Goal: Complete application form: Complete application form

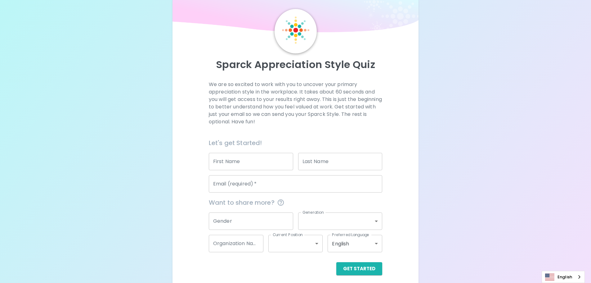
scroll to position [20, 0]
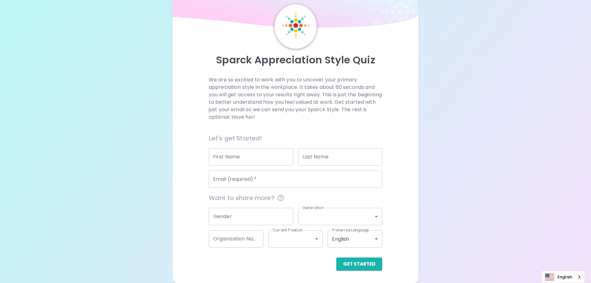
click at [228, 159] on input "First Name" at bounding box center [251, 156] width 84 height 17
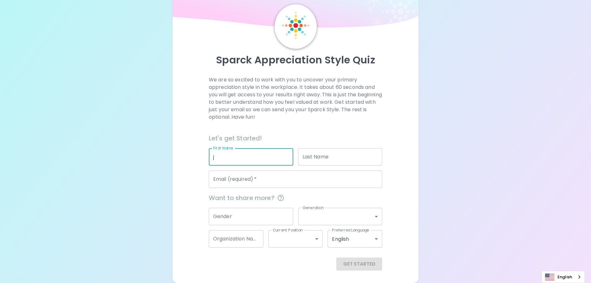
type input "j"
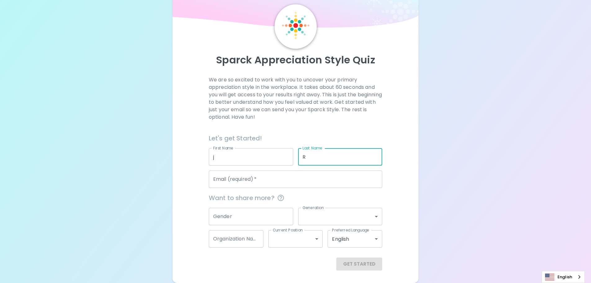
type input "R"
click at [236, 158] on input "j" at bounding box center [251, 156] width 84 height 17
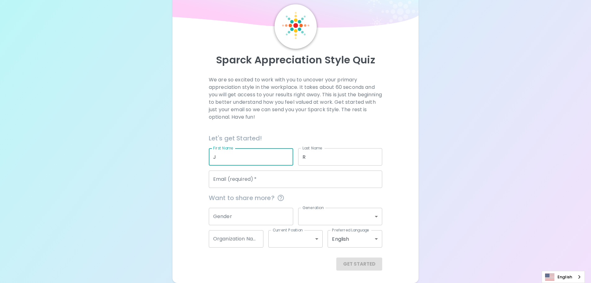
type input "J"
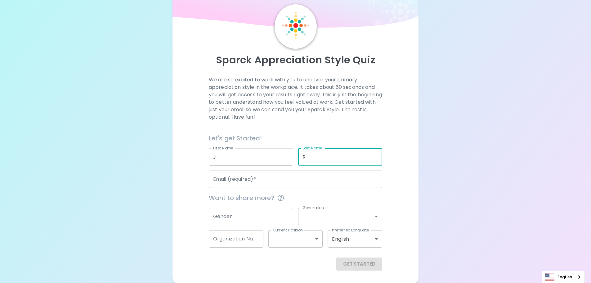
click at [236, 180] on input "Email (required)   *" at bounding box center [295, 178] width 173 height 17
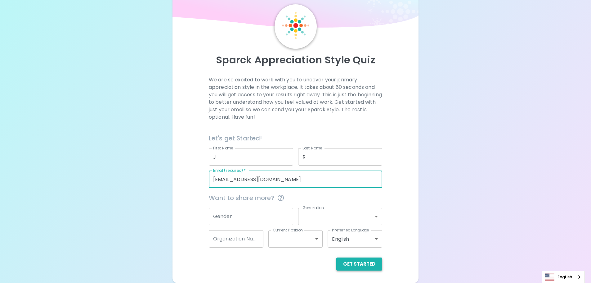
type input "[EMAIL_ADDRESS][DOMAIN_NAME]"
click at [368, 262] on button "Get Started" at bounding box center [359, 263] width 46 height 13
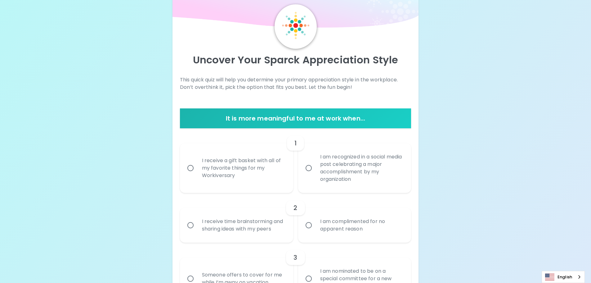
click at [333, 168] on div "I am recognized in a social media post celebrating a major accomplishment by my…" at bounding box center [361, 168] width 93 height 45
click at [315, 168] on input "I am recognized in a social media post celebrating a major accomplishment by my…" at bounding box center [308, 167] width 13 height 13
radio input "true"
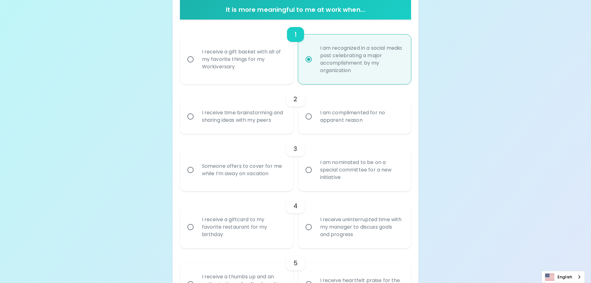
scroll to position [132, 0]
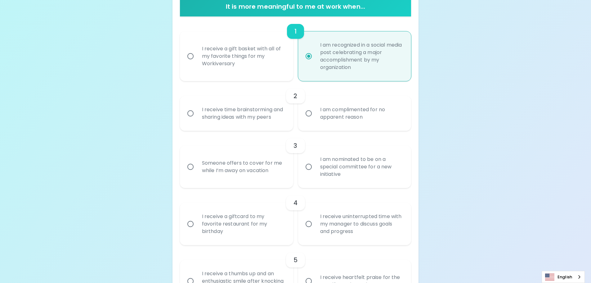
click at [245, 111] on div "I receive time brainstorming and sharing ideas with my peers" at bounding box center [243, 113] width 93 height 30
click at [197, 111] on input "I receive time brainstorming and sharing ideas with my peers" at bounding box center [190, 113] width 13 height 13
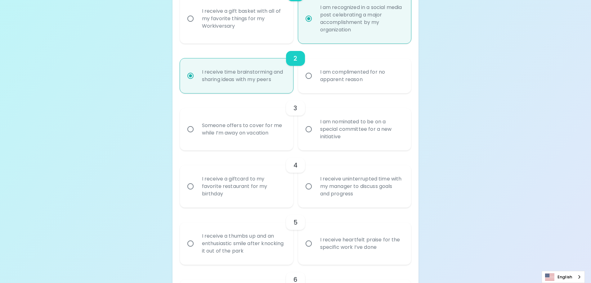
scroll to position [182, 0]
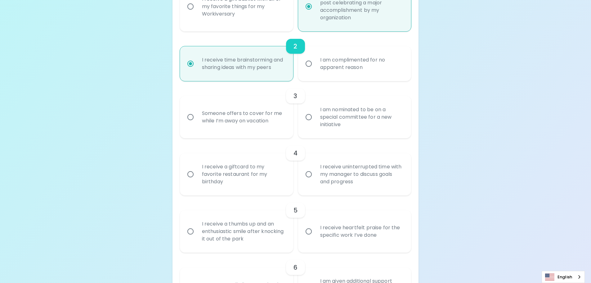
radio input "true"
click at [257, 123] on div "Someone offers to cover for me while I’m away on vacation" at bounding box center [243, 117] width 93 height 30
click at [197, 123] on input "Someone offers to cover for me while I’m away on vacation" at bounding box center [190, 116] width 13 height 13
radio input "false"
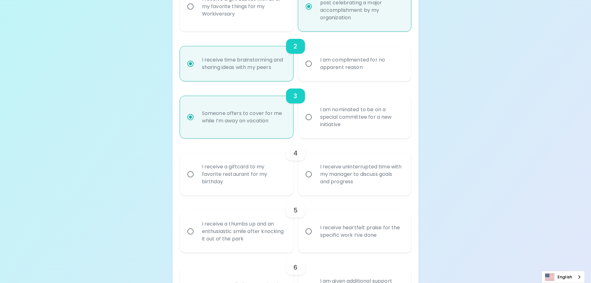
scroll to position [231, 0]
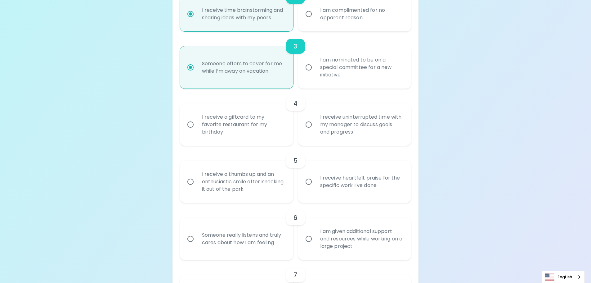
radio input "true"
click at [220, 124] on div "I receive a giftcard to my favorite restaurant for my birthday" at bounding box center [243, 124] width 93 height 37
click at [197, 124] on input "I receive a giftcard to my favorite restaurant for my birthday" at bounding box center [190, 124] width 13 height 13
radio input "false"
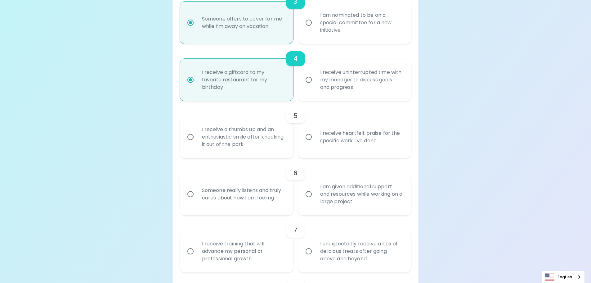
scroll to position [281, 0]
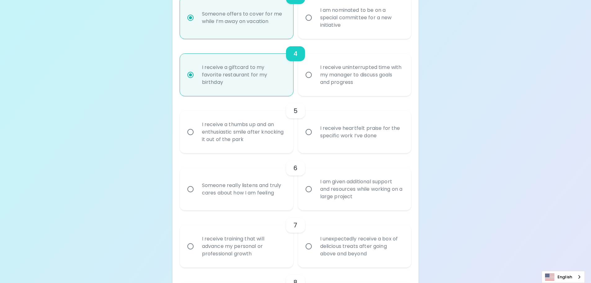
radio input "true"
click at [364, 130] on div "I receive heartfelt praise for the specific work I’ve done" at bounding box center [361, 132] width 93 height 30
click at [315, 130] on input "I receive heartfelt praise for the specific work I’ve done" at bounding box center [308, 131] width 13 height 13
radio input "false"
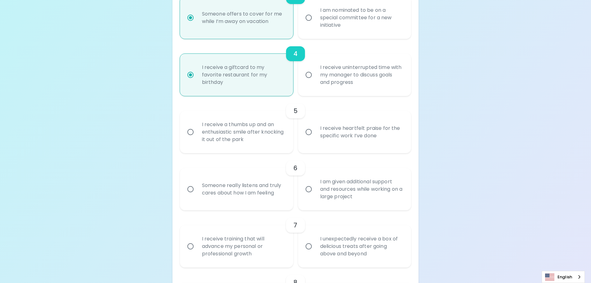
radio input "false"
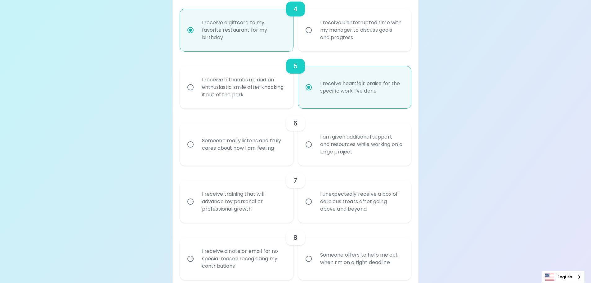
scroll to position [331, 0]
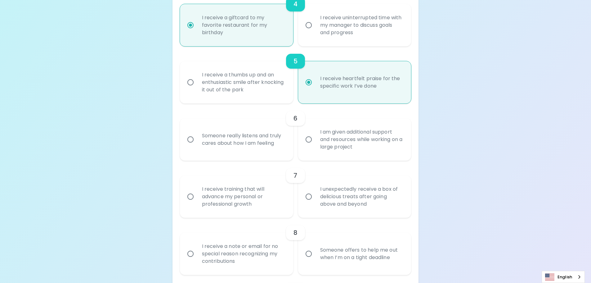
radio input "true"
click at [334, 138] on div "I am given additional support and resources while working on a large project" at bounding box center [361, 139] width 93 height 37
click at [323, 143] on div "I am given additional support and resources while working on a large project" at bounding box center [361, 139] width 93 height 37
click at [315, 143] on input "I am given additional support and resources while working on a large project" at bounding box center [308, 139] width 13 height 13
radio input "false"
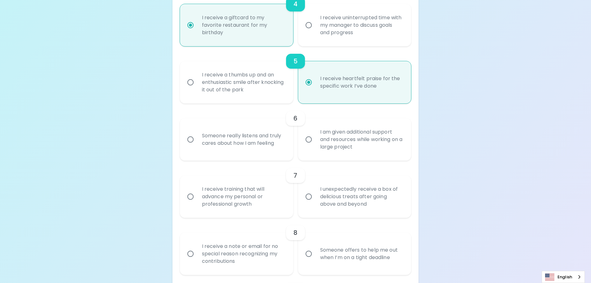
radio input "false"
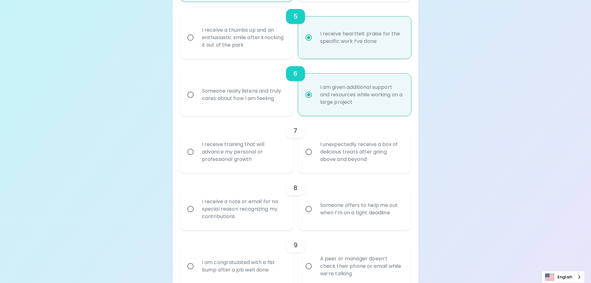
scroll to position [380, 0]
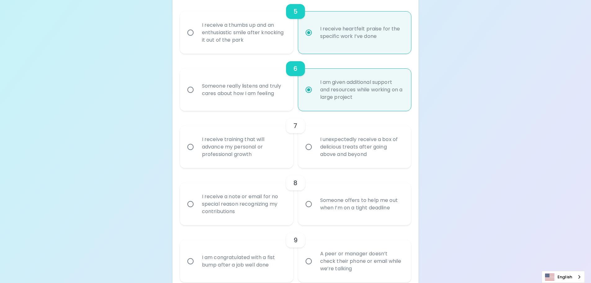
radio input "true"
click at [243, 150] on div "I receive training that will advance my personal or professional growth" at bounding box center [243, 146] width 93 height 37
click at [197, 150] on input "I receive training that will advance my personal or professional growth" at bounding box center [190, 146] width 13 height 13
radio input "false"
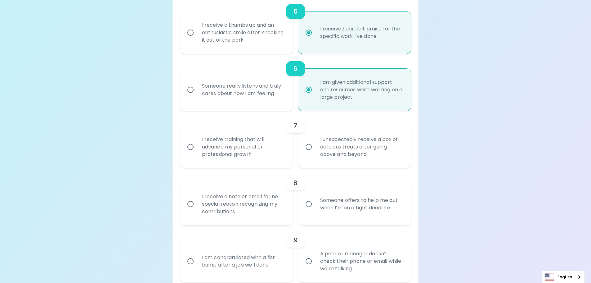
radio input "false"
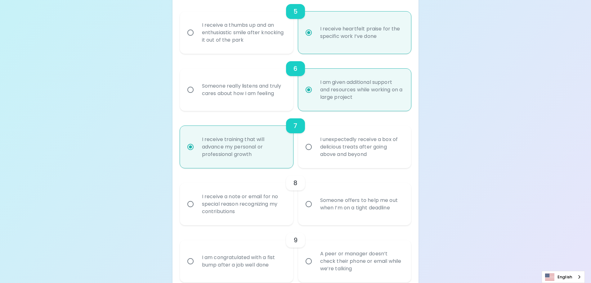
scroll to position [430, 0]
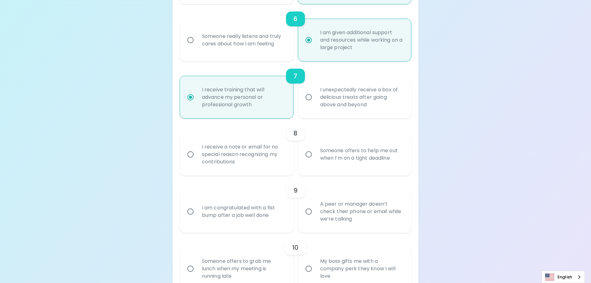
radio input "true"
click at [244, 154] on div "I receive a note or email for no special reason recognizing my contributions" at bounding box center [243, 154] width 93 height 37
click at [197, 154] on input "I receive a note or email for no special reason recognizing my contributions" at bounding box center [190, 154] width 13 height 13
radio input "false"
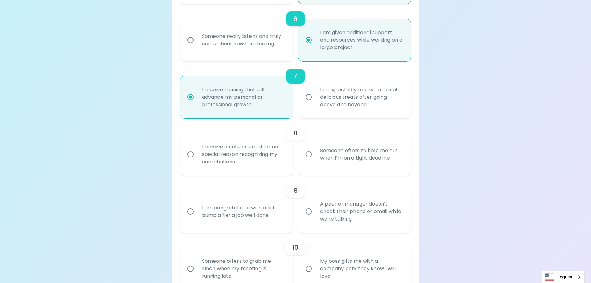
radio input "false"
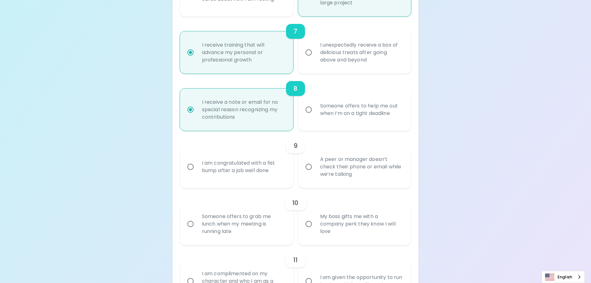
scroll to position [480, 0]
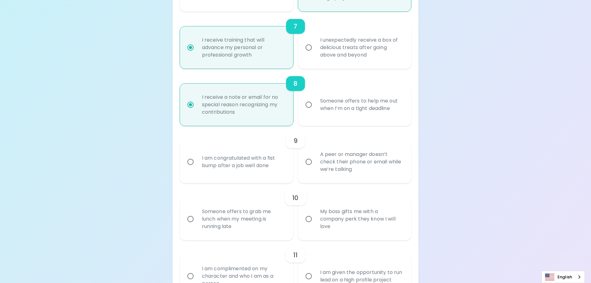
radio input "true"
click at [332, 161] on div "A peer or manager doesn’t check their phone or email while we’re talking" at bounding box center [361, 161] width 93 height 37
click at [315, 161] on input "A peer or manager doesn’t check their phone or email while we’re talking" at bounding box center [308, 161] width 13 height 13
radio input "false"
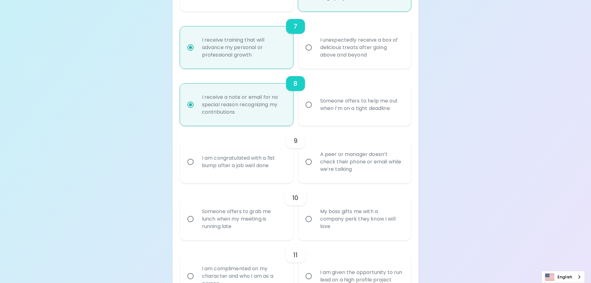
radio input "false"
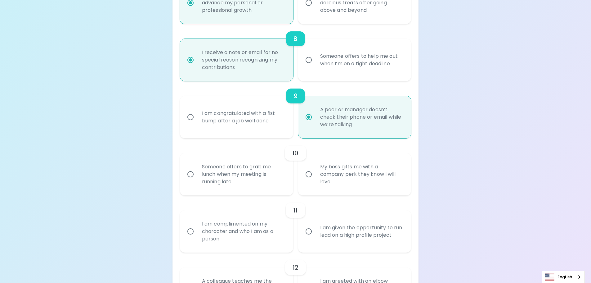
scroll to position [529, 0]
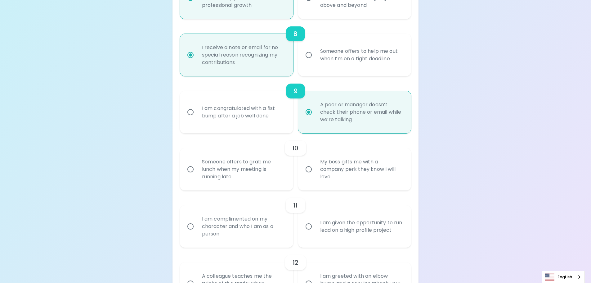
radio input "true"
click at [244, 165] on div "Someone offers to grab me lunch when my meeting is running late" at bounding box center [243, 168] width 93 height 37
click at [197, 165] on input "Someone offers to grab me lunch when my meeting is running late" at bounding box center [190, 169] width 13 height 13
radio input "false"
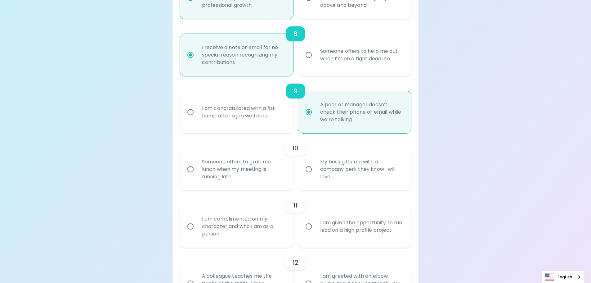
radio input "false"
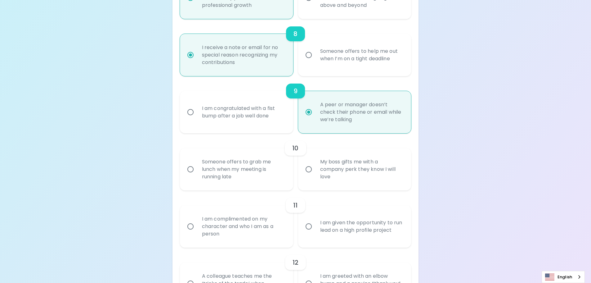
radio input "false"
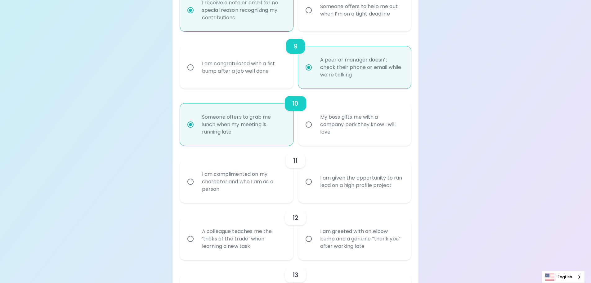
scroll to position [579, 0]
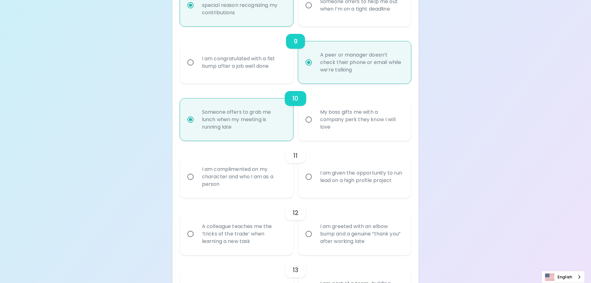
radio input "true"
click at [239, 174] on div "I am complimented on my character and who I am as a person" at bounding box center [243, 176] width 93 height 37
click at [197, 174] on input "I am complimented on my character and who I am as a person" at bounding box center [190, 176] width 13 height 13
radio input "false"
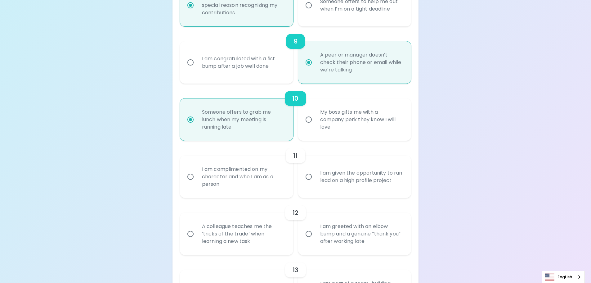
radio input "false"
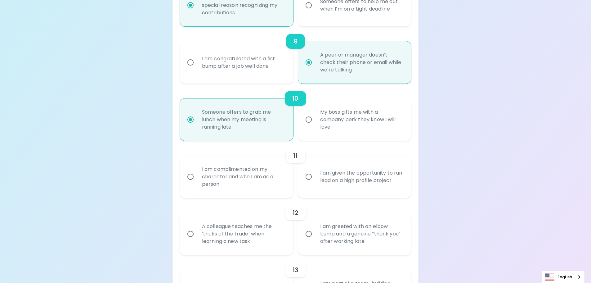
radio input "false"
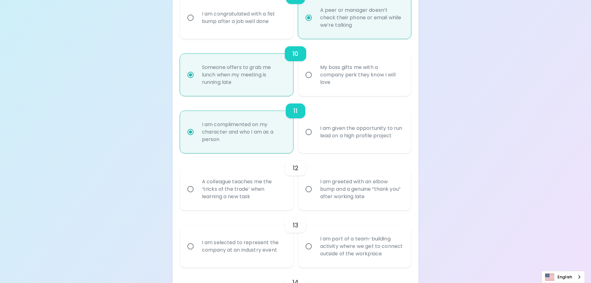
scroll to position [629, 0]
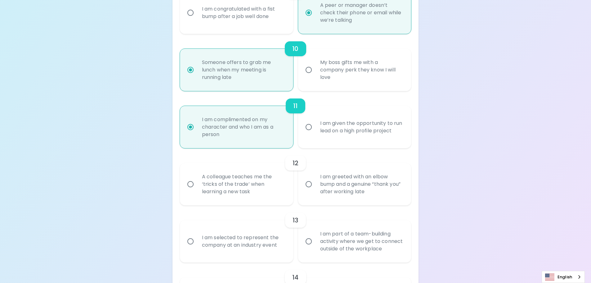
radio input "true"
click at [235, 187] on div "A colleague teaches me the ‘tricks of the trade’ when learning a new task" at bounding box center [243, 183] width 93 height 37
click at [197, 187] on input "A colleague teaches me the ‘tricks of the trade’ when learning a new task" at bounding box center [190, 183] width 13 height 13
radio input "false"
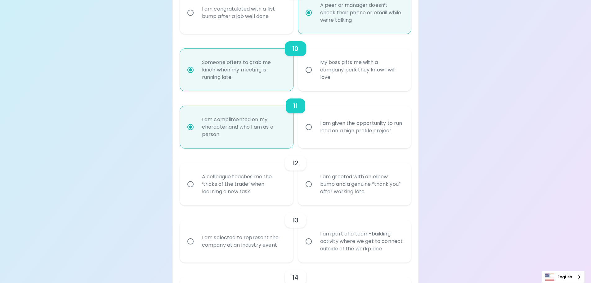
radio input "false"
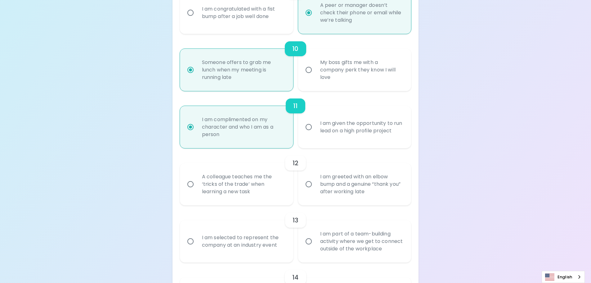
radio input "false"
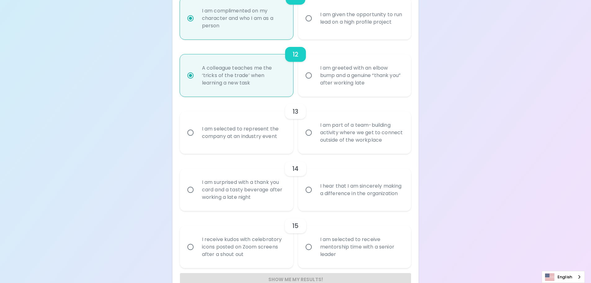
scroll to position [753, 0]
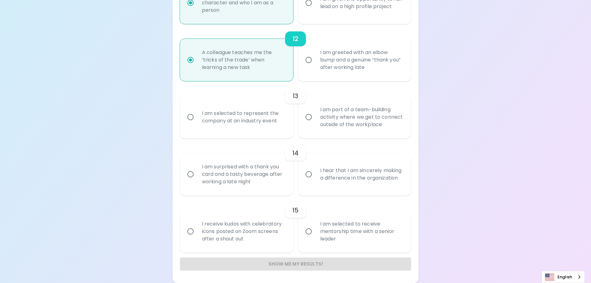
radio input "true"
click at [349, 120] on div "I am part of a team-building activity where we get to connect outside of the wo…" at bounding box center [361, 116] width 93 height 37
click at [315, 120] on input "I am part of a team-building activity where we get to connect outside of the wo…" at bounding box center [308, 116] width 13 height 13
radio input "false"
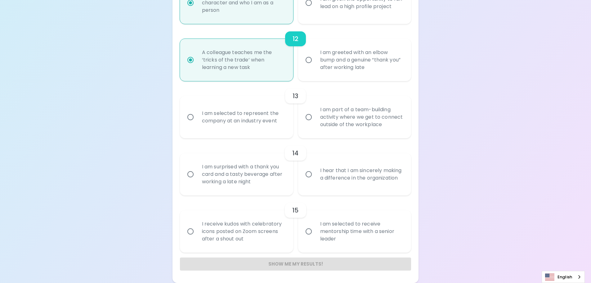
radio input "false"
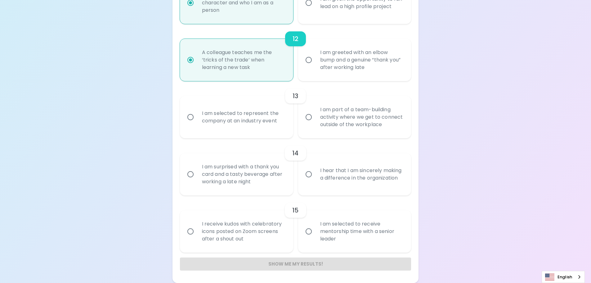
radio input "false"
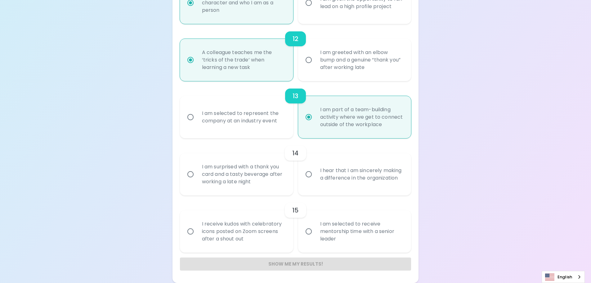
radio input "true"
click at [343, 177] on div "I hear that I am sincerely making a difference in the organization" at bounding box center [361, 174] width 93 height 30
click at [315, 177] on input "I hear that I am sincerely making a difference in the organization" at bounding box center [308, 174] width 13 height 13
radio input "false"
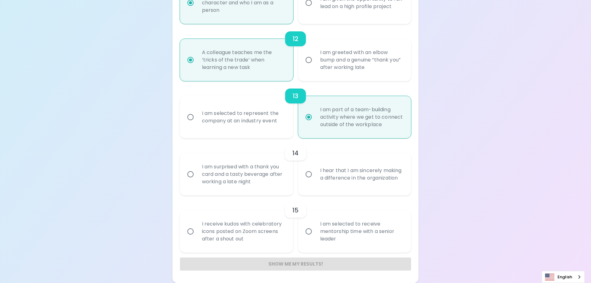
radio input "false"
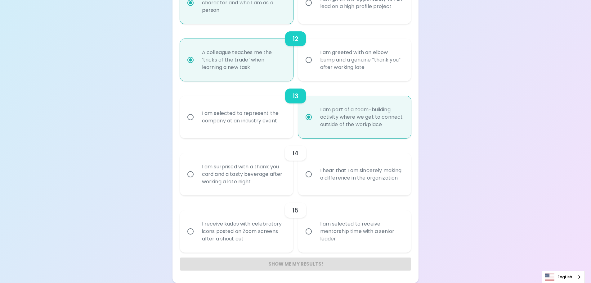
radio input "false"
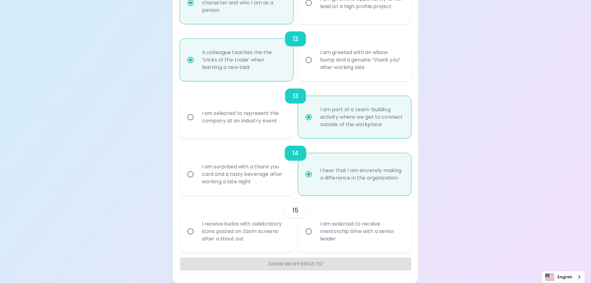
radio input "true"
click at [245, 232] on div "I receive kudos with celebratory icons posted on Zoom screens after a shout out" at bounding box center [243, 231] width 93 height 37
click at [197, 232] on input "I receive kudos with celebratory icons posted on Zoom screens after a shout out" at bounding box center [190, 231] width 13 height 13
radio input "false"
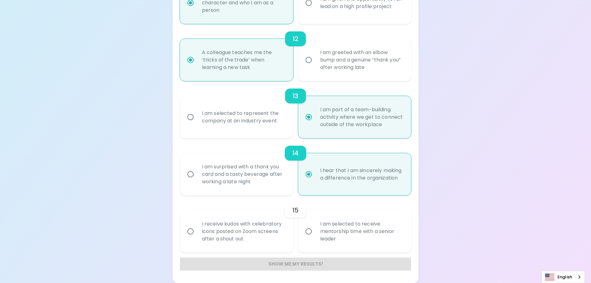
radio input "false"
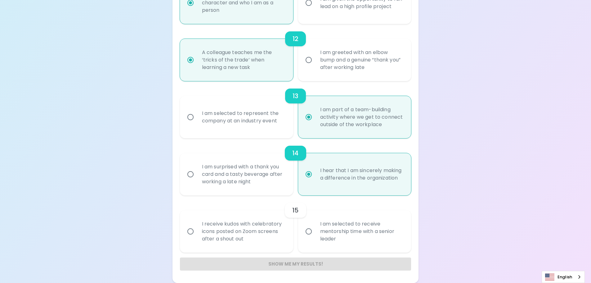
radio input "false"
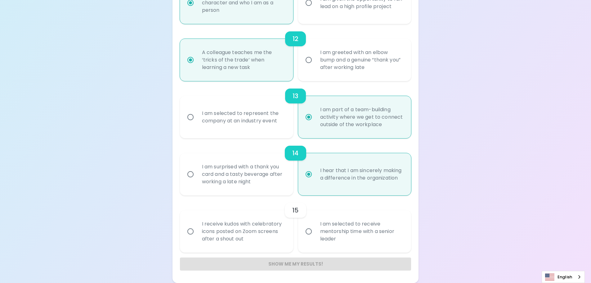
radio input "false"
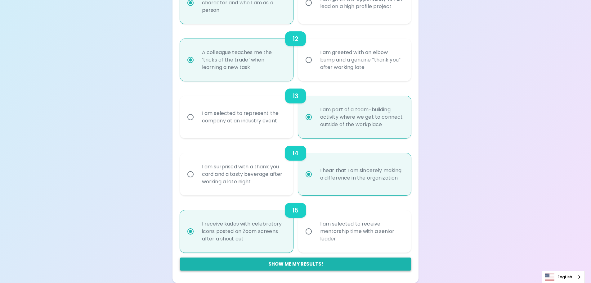
radio input "true"
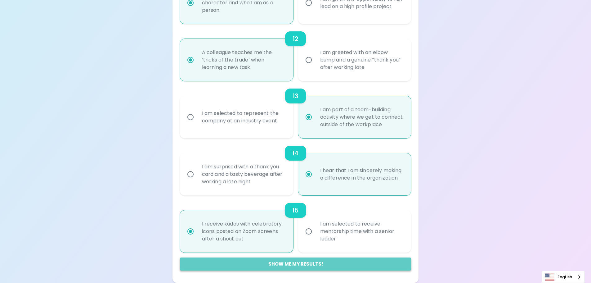
click at [274, 264] on button "Show me my results!" at bounding box center [295, 263] width 231 height 13
radio input "false"
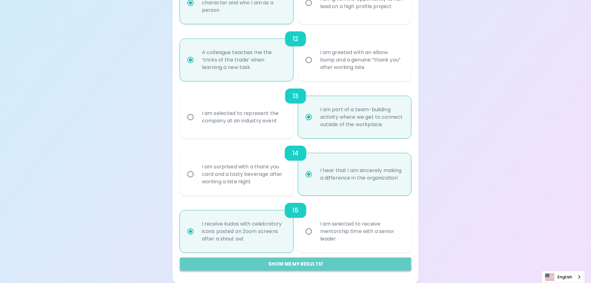
radio input "false"
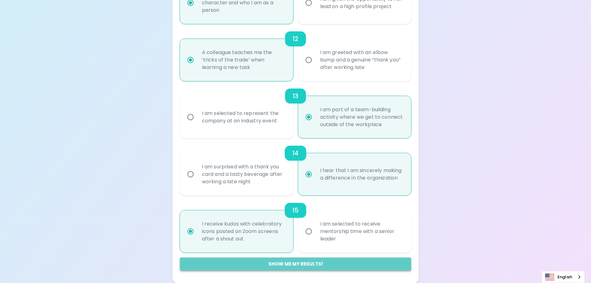
radio input "false"
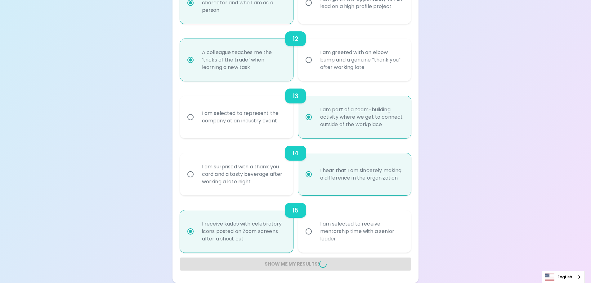
radio input "false"
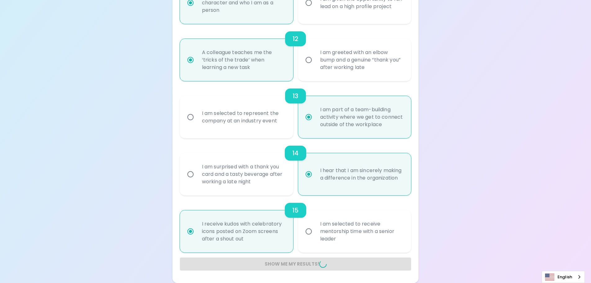
radio input "false"
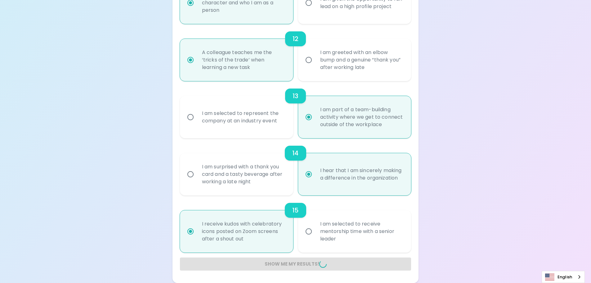
radio input "false"
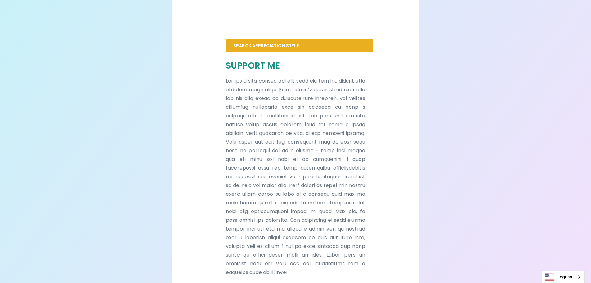
scroll to position [401, 0]
